Goal: Navigation & Orientation: Understand site structure

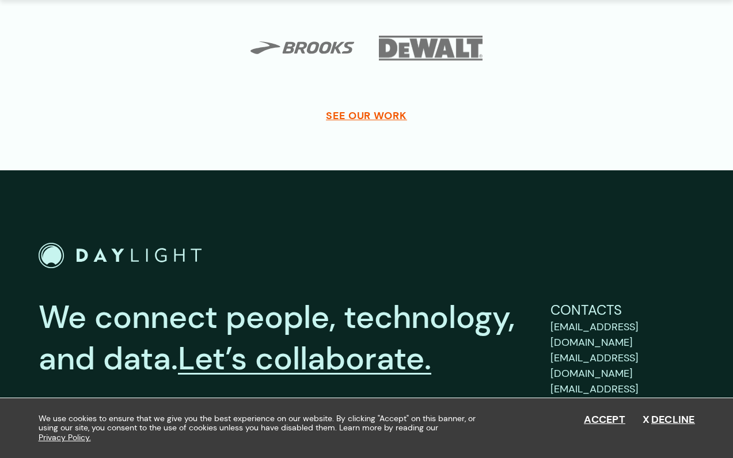
scroll to position [4244, 0]
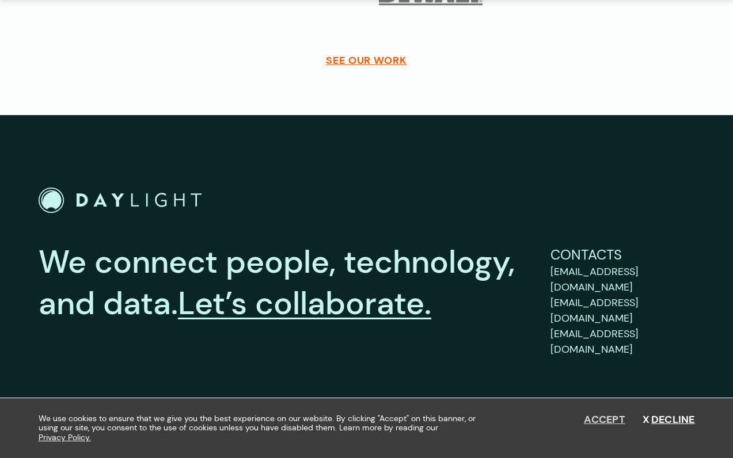
click at [593, 420] on button "Accept" at bounding box center [604, 420] width 41 height 13
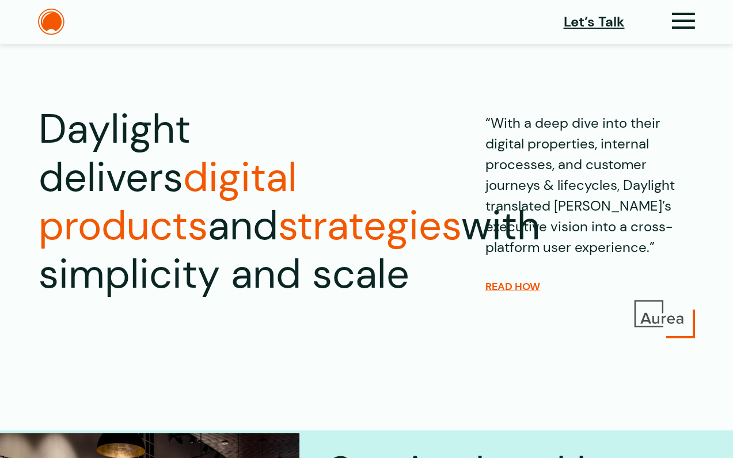
scroll to position [0, 0]
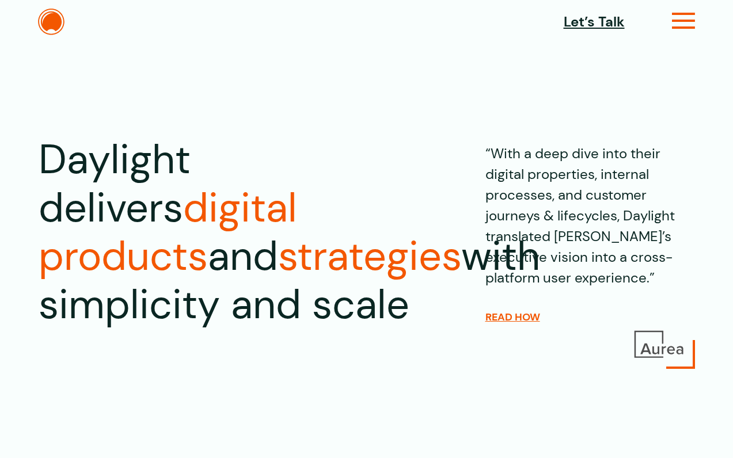
click at [687, 23] on icon at bounding box center [684, 26] width 24 height 12
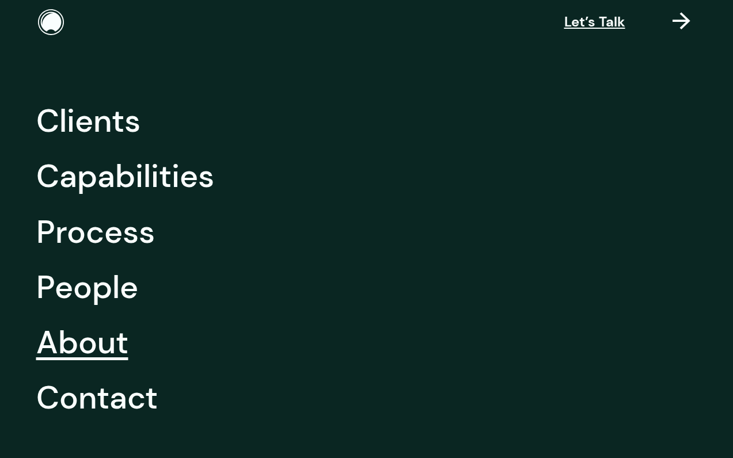
click at [113, 342] on link "About" at bounding box center [82, 342] width 92 height 55
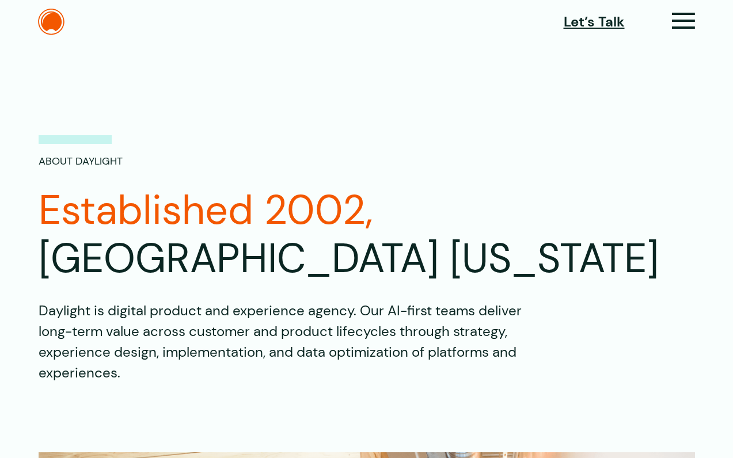
click at [664, 24] on div "Let’s Talk" at bounding box center [629, 22] width 131 height 24
click at [687, 21] on icon at bounding box center [684, 26] width 24 height 12
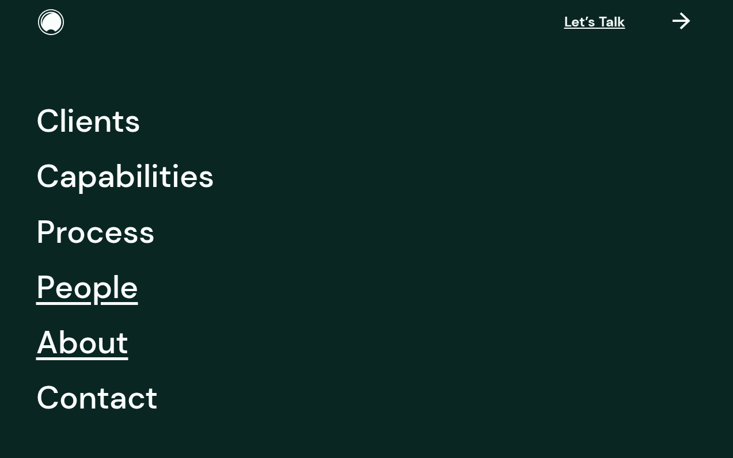
scroll to position [1, 0]
click at [125, 306] on link "People" at bounding box center [87, 286] width 102 height 55
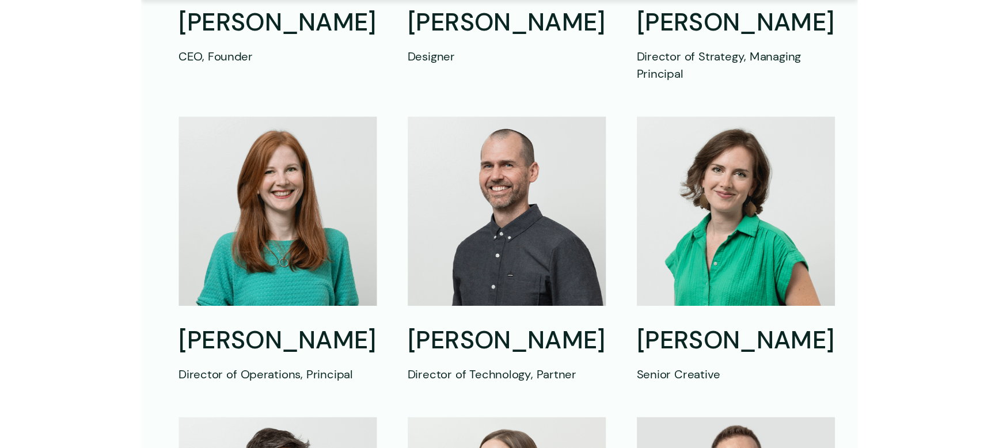
scroll to position [673, 0]
